Goal: Check status: Check status

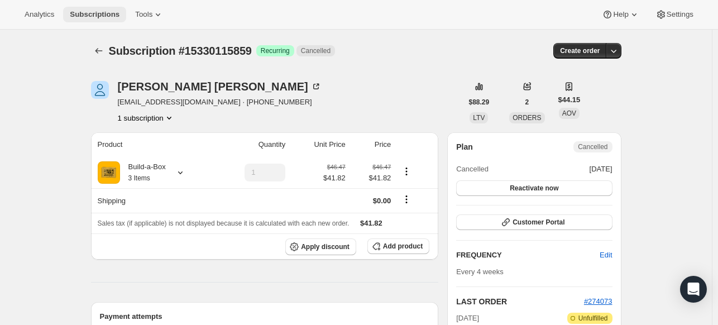
click at [72, 20] on button "Subscriptions" at bounding box center [94, 15] width 63 height 16
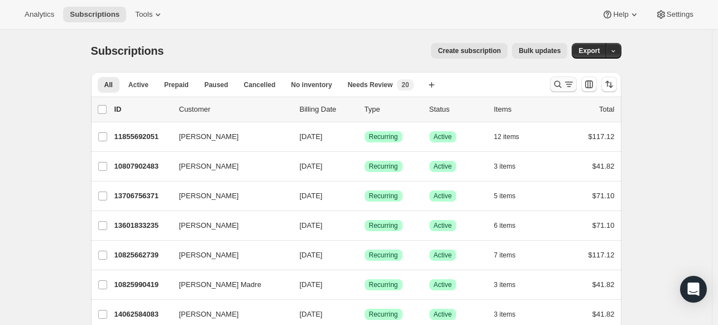
click at [563, 83] on icon "Search and filter results" at bounding box center [557, 84] width 11 height 11
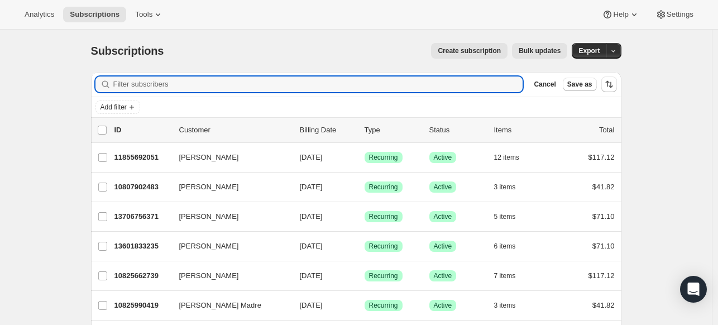
paste input "[EMAIL_ADDRESS][DOMAIN_NAME]"
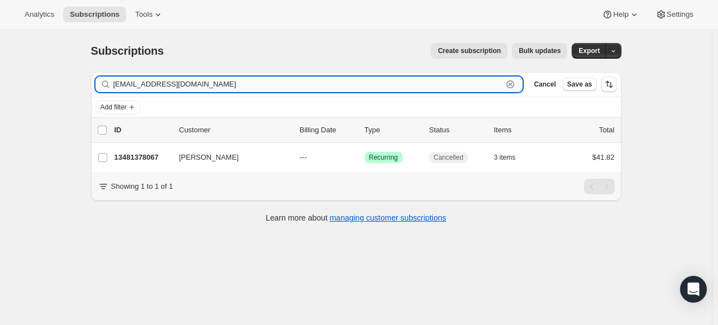
click at [251, 82] on input "[EMAIL_ADDRESS][DOMAIN_NAME]" at bounding box center [308, 85] width 390 height 16
paste input "[PERSON_NAME]"
type input "[PERSON_NAME]"
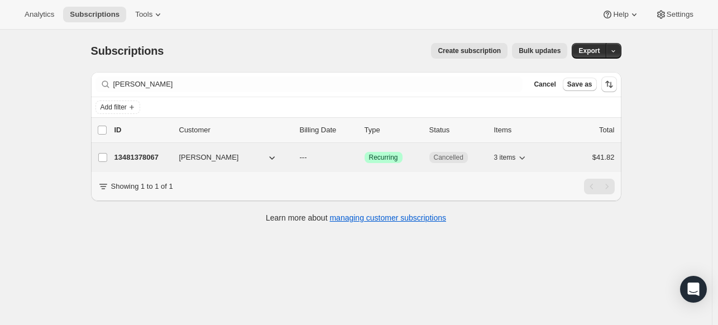
click at [145, 152] on p "13481378067" at bounding box center [143, 157] width 56 height 11
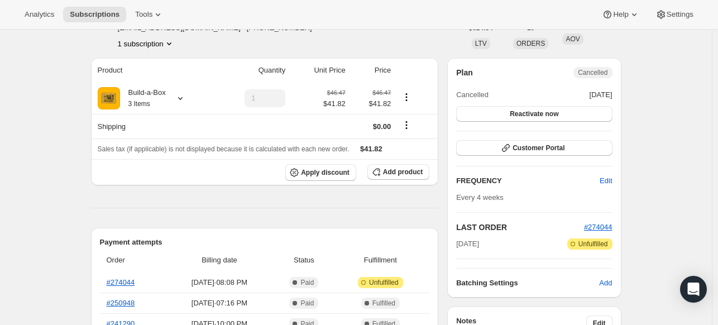
scroll to position [56, 0]
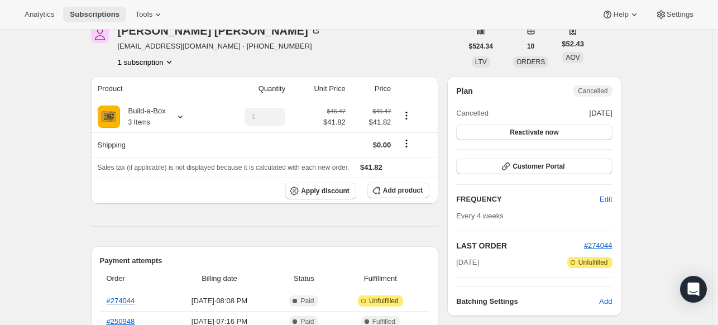
click at [106, 15] on span "Subscriptions" at bounding box center [95, 14] width 50 height 9
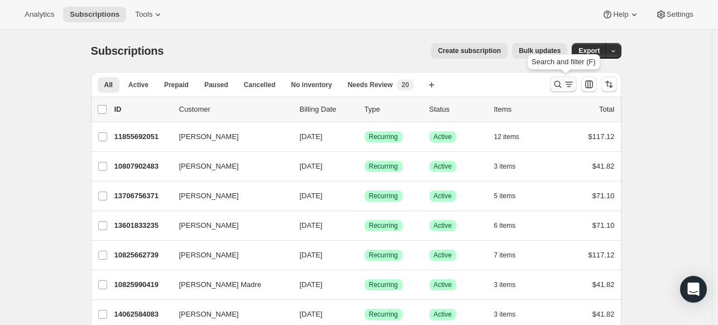
click at [557, 84] on icon "Search and filter results" at bounding box center [557, 84] width 7 height 7
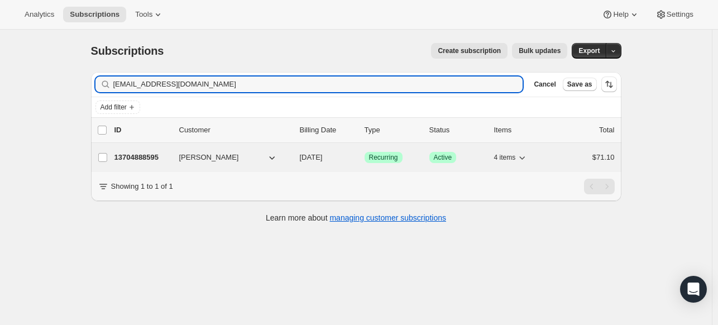
type input "[EMAIL_ADDRESS][DOMAIN_NAME]"
click at [127, 157] on p "13704888595" at bounding box center [143, 157] width 56 height 11
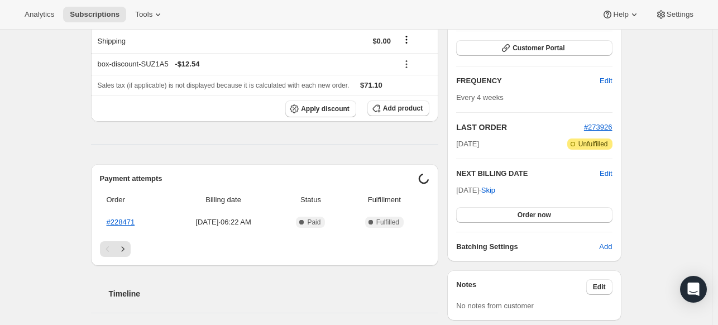
scroll to position [168, 0]
